Goal: Transaction & Acquisition: Obtain resource

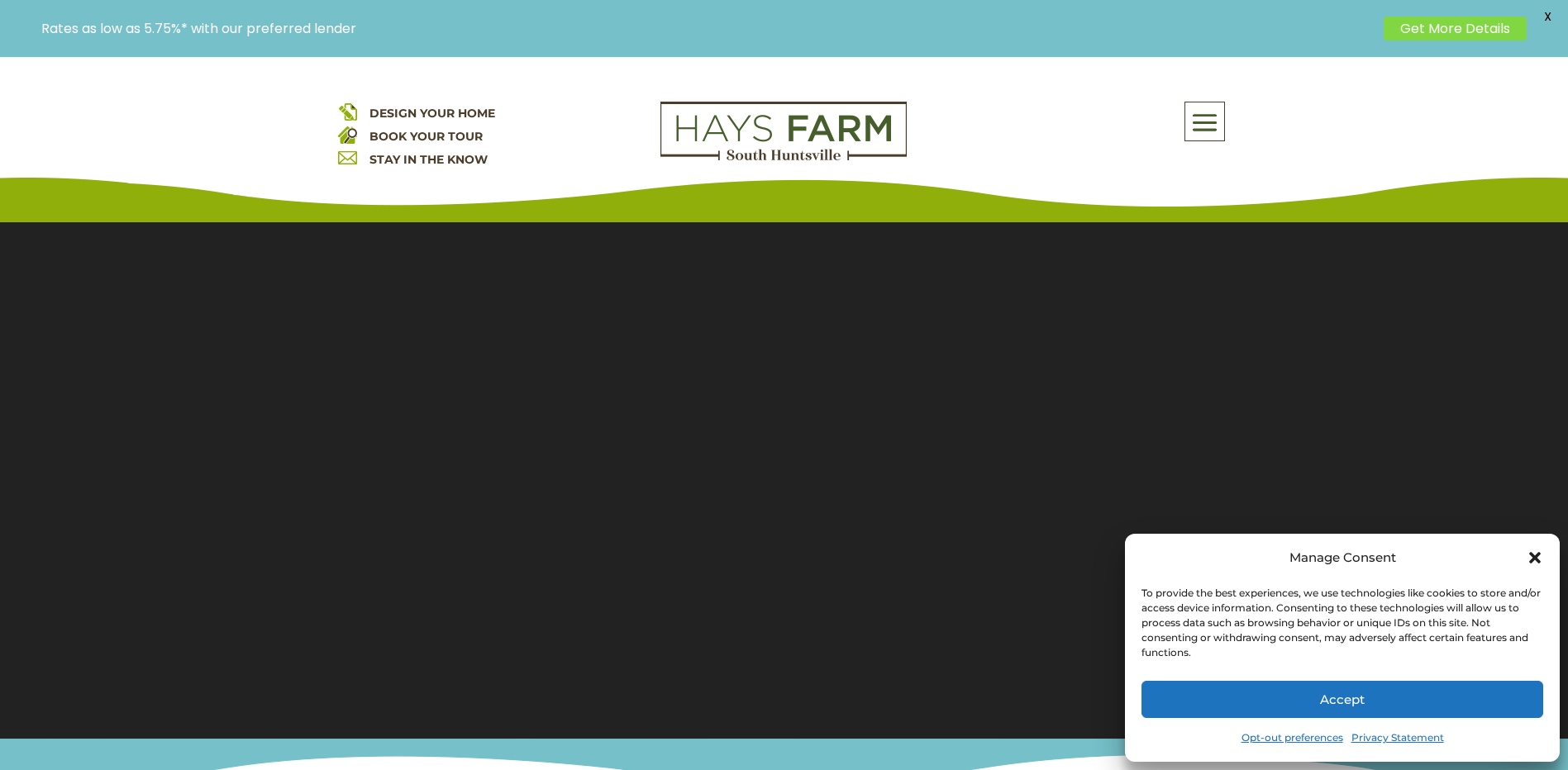
click at [1535, 558] on icon "Close dialog" at bounding box center [1535, 558] width 11 height 11
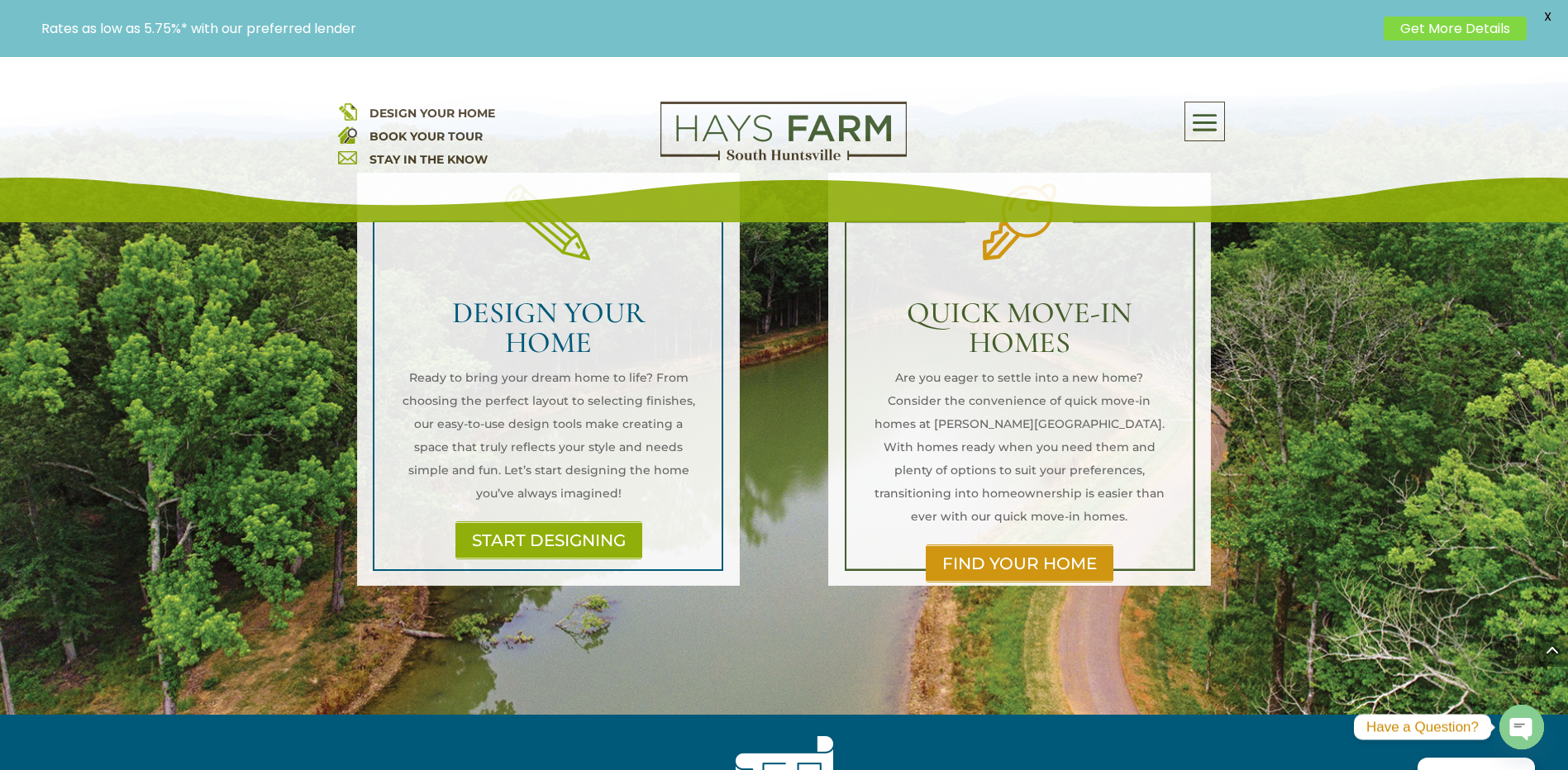
scroll to position [1180, 0]
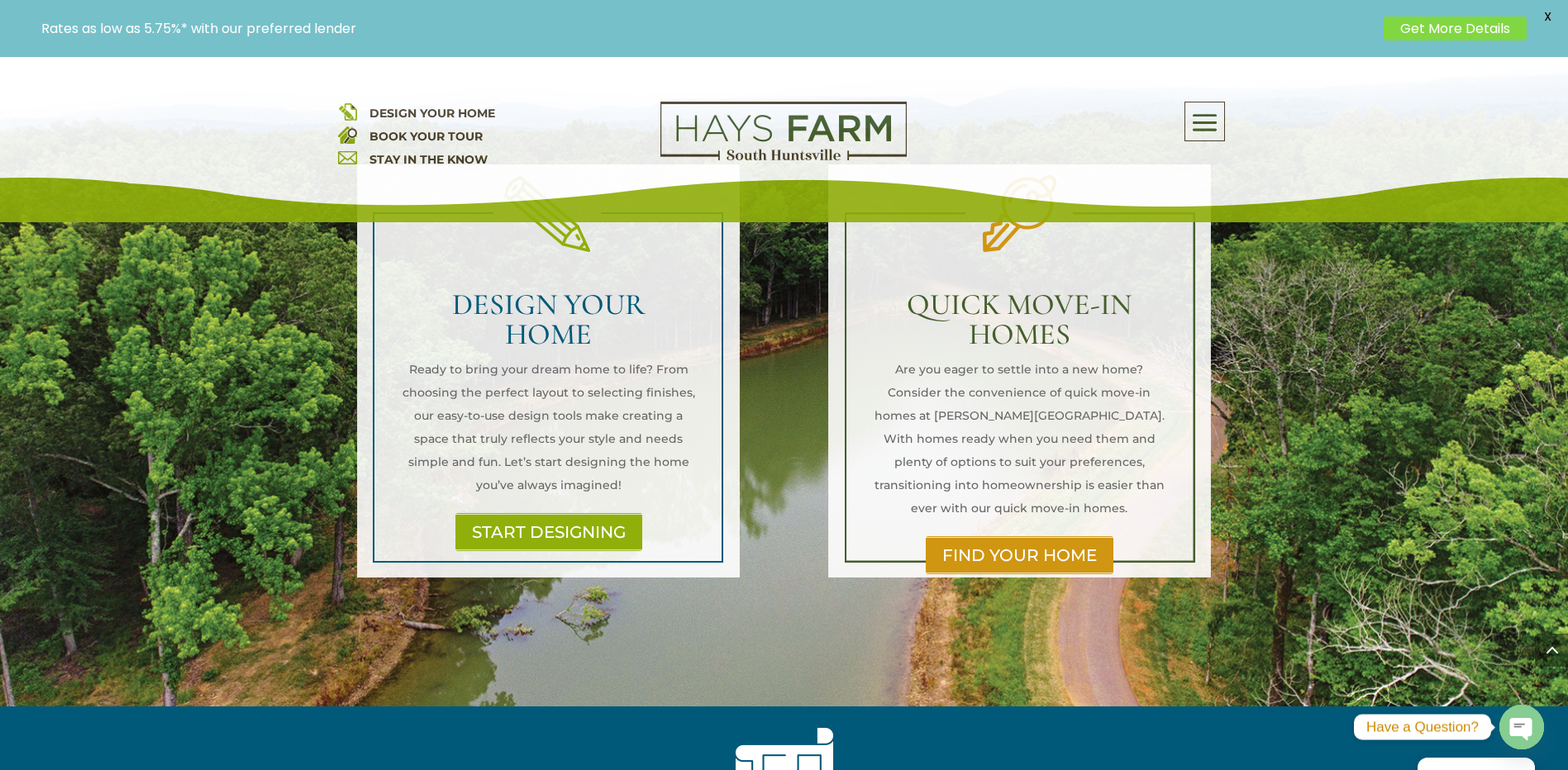
click at [1014, 414] on p "Are you eager to settle into a new home? Consider the convenience of quick move…" at bounding box center [1019, 438] width 295 height 162
click at [1014, 537] on link "FIND YOUR HOME" at bounding box center [1019, 556] width 199 height 38
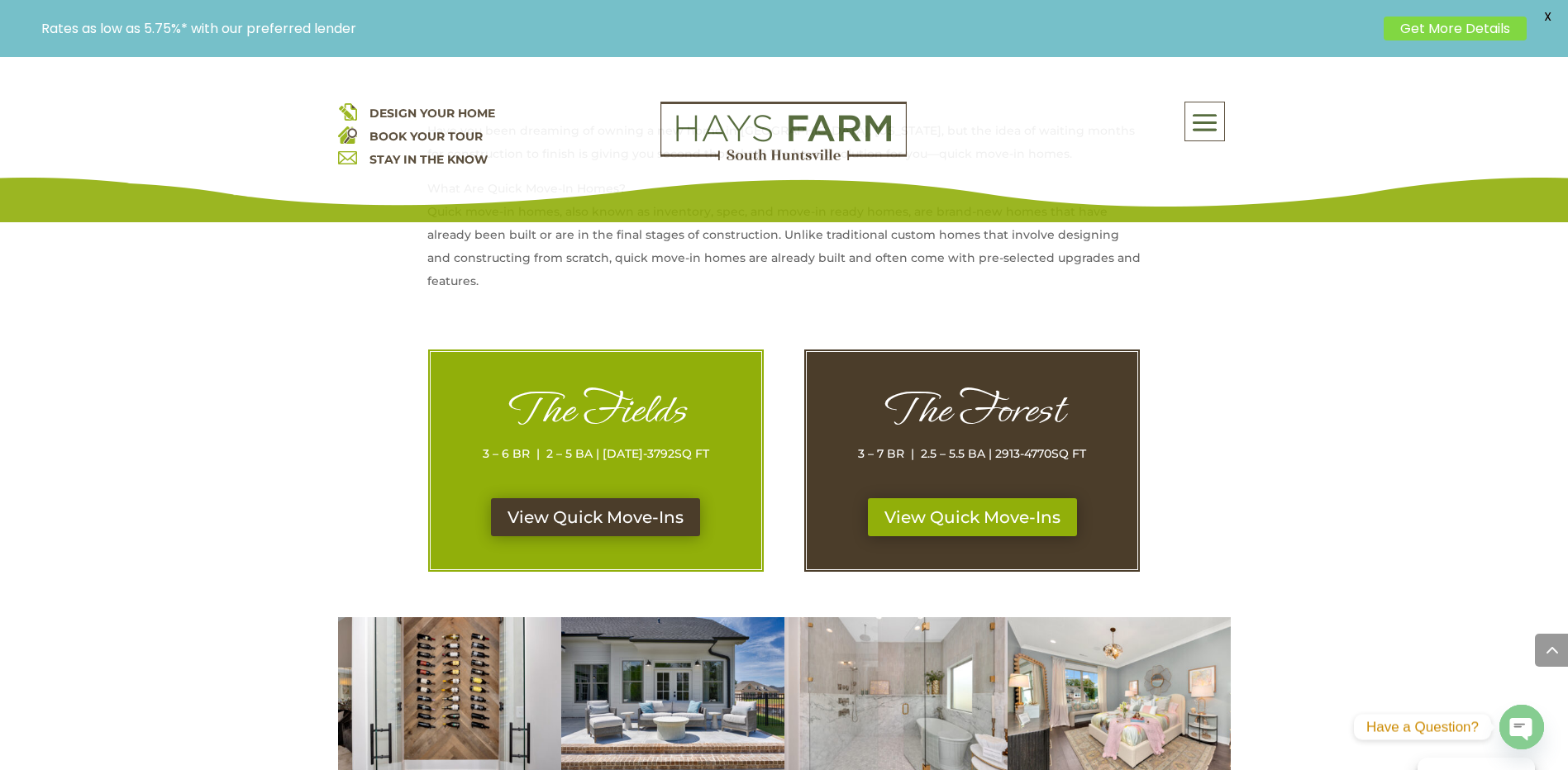
scroll to position [719, 0]
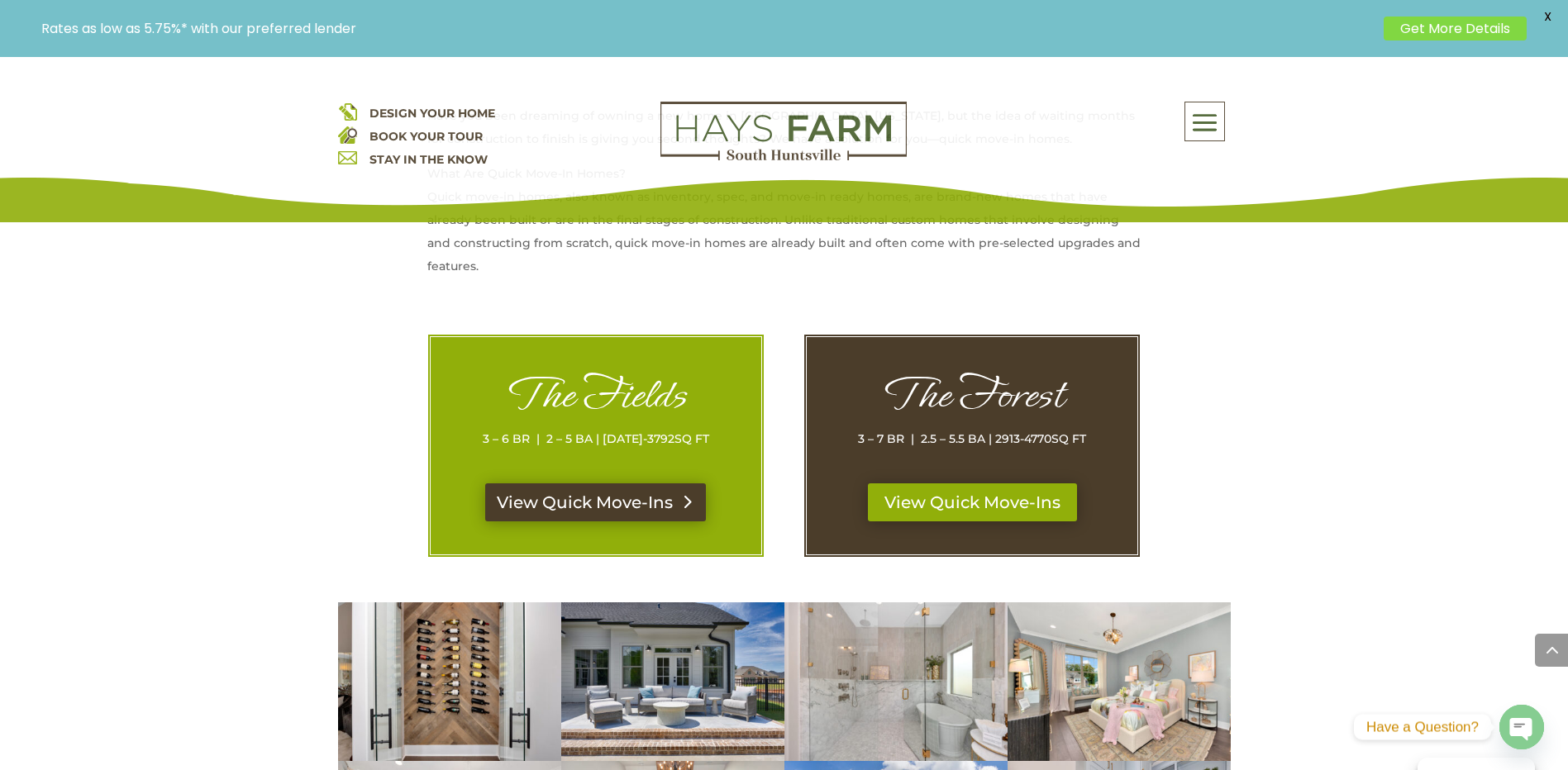
click at [602, 505] on link "View Quick Move-Ins" at bounding box center [595, 503] width 221 height 38
click at [996, 501] on link "View Quick Move-Ins" at bounding box center [972, 503] width 221 height 38
